Goal: Task Accomplishment & Management: Use online tool/utility

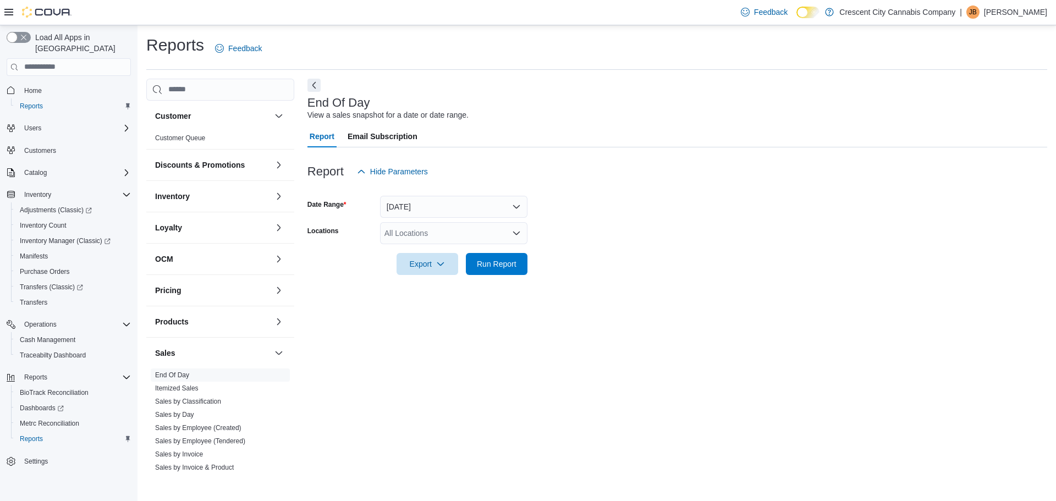
click at [437, 194] on div at bounding box center [678, 189] width 740 height 13
click at [437, 196] on button "[DATE]" at bounding box center [453, 207] width 147 height 22
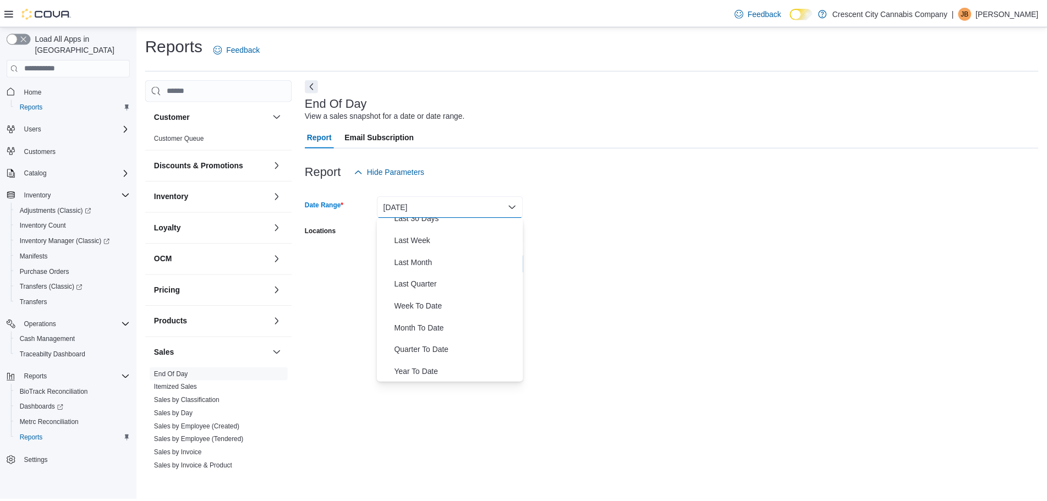
scroll to position [165, 0]
click at [440, 369] on span "Year To Date" at bounding box center [460, 371] width 125 height 13
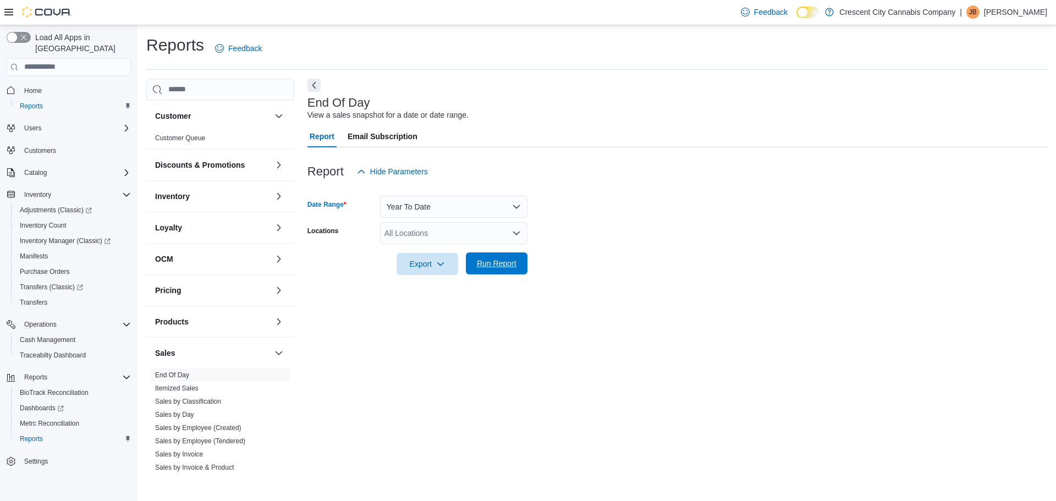
click at [500, 268] on span "Run Report" at bounding box center [497, 263] width 40 height 11
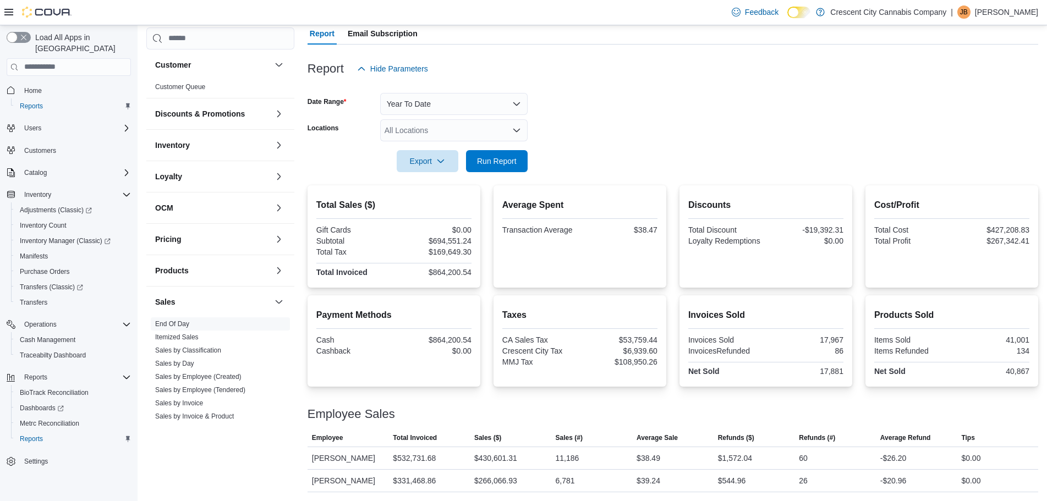
scroll to position [103, 0]
click at [414, 97] on button "Year To Date" at bounding box center [453, 104] width 147 height 22
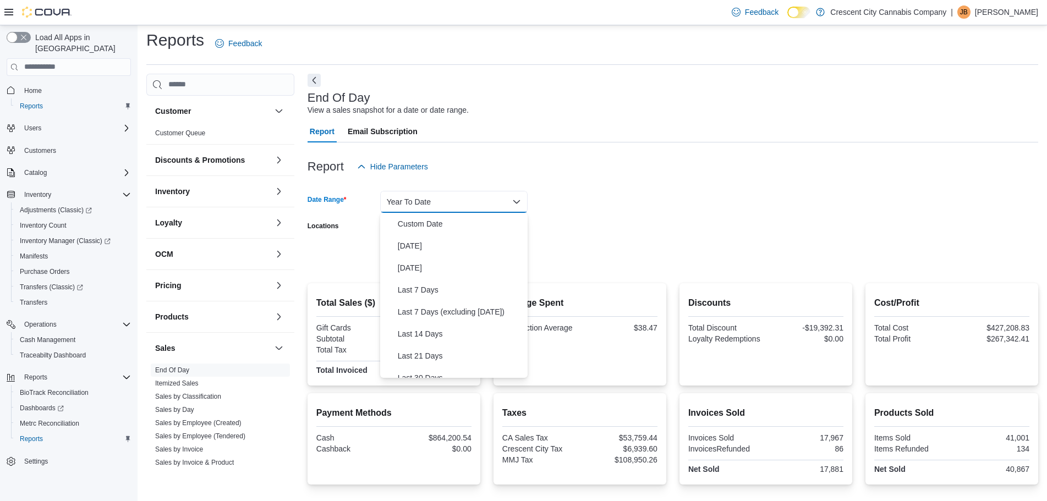
scroll to position [0, 0]
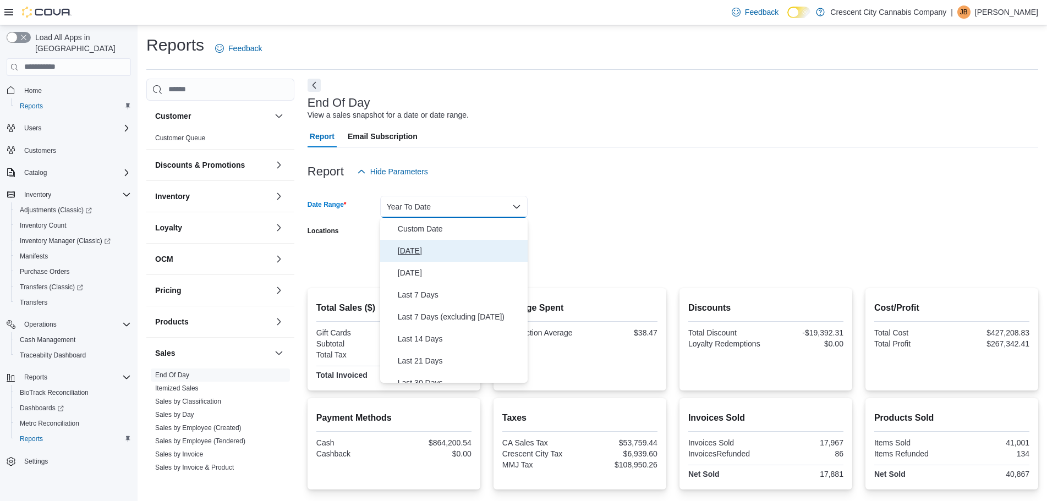
click at [412, 256] on span "[DATE]" at bounding box center [460, 250] width 125 height 13
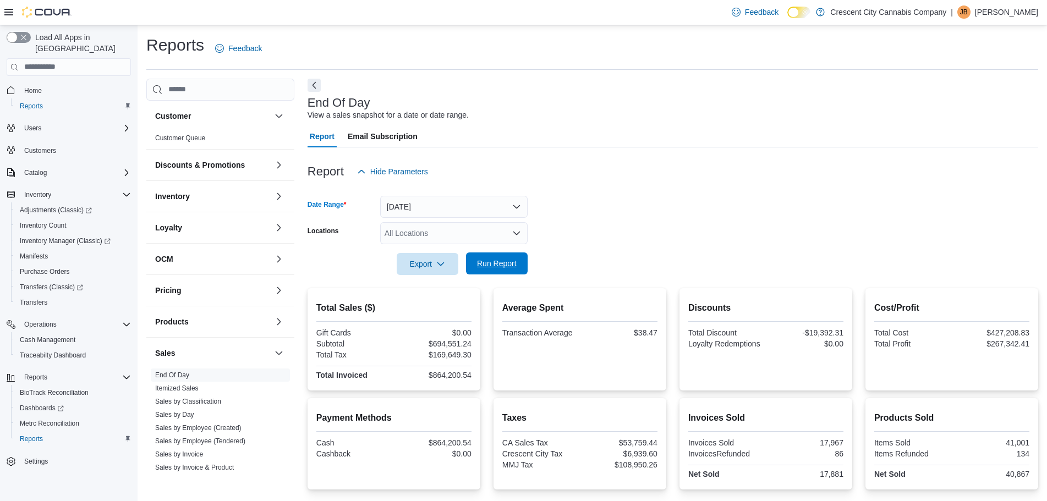
click at [497, 268] on span "Run Report" at bounding box center [497, 263] width 40 height 11
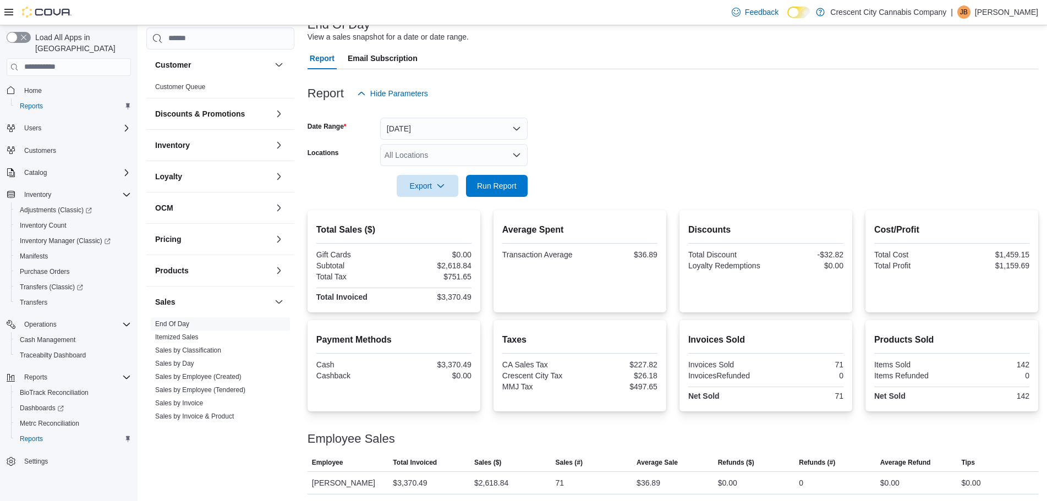
scroll to position [80, 0]
